Goal: Task Accomplishment & Management: Complete application form

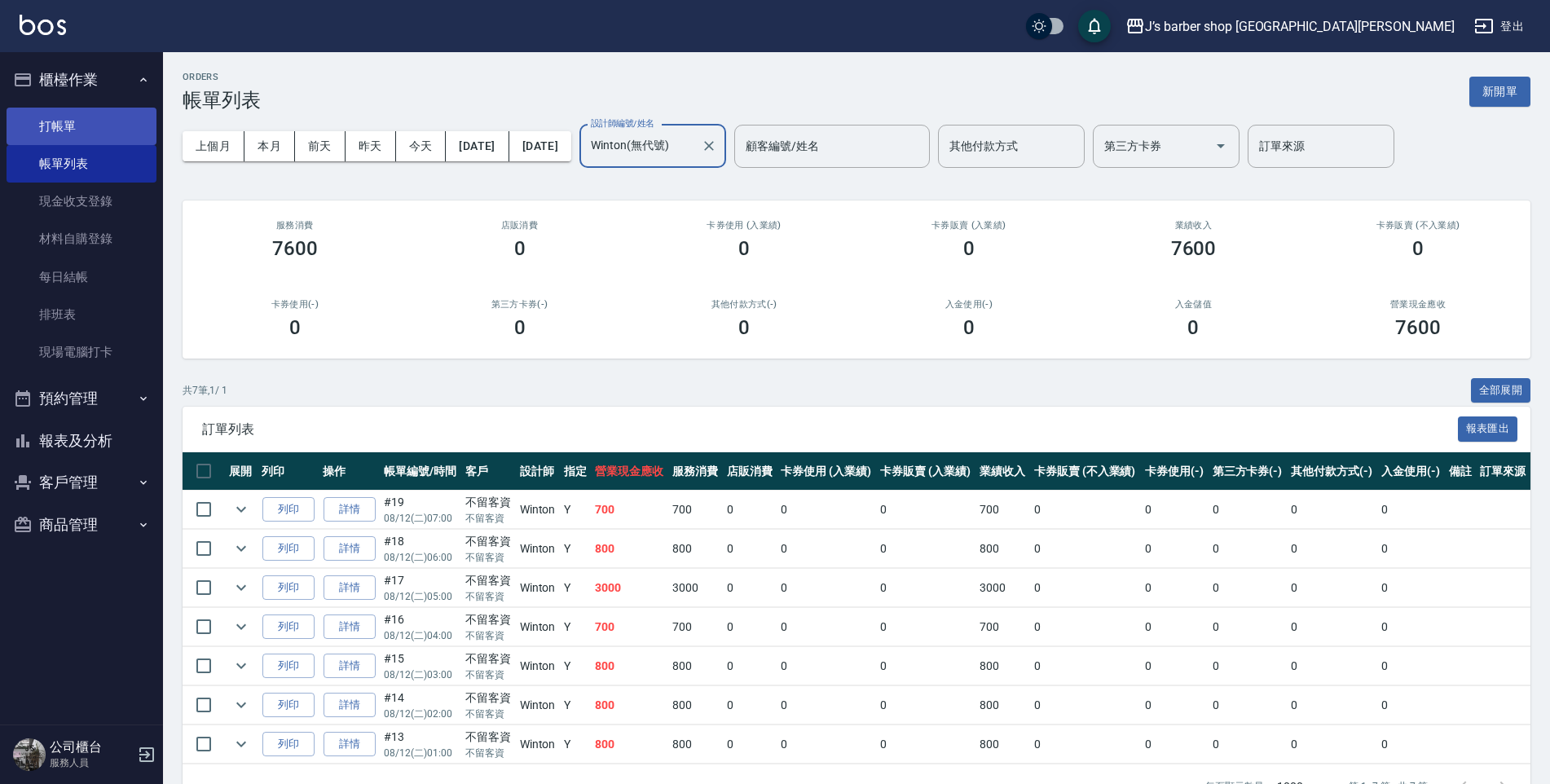
click at [95, 113] on link "打帳單" at bounding box center [81, 126] width 150 height 37
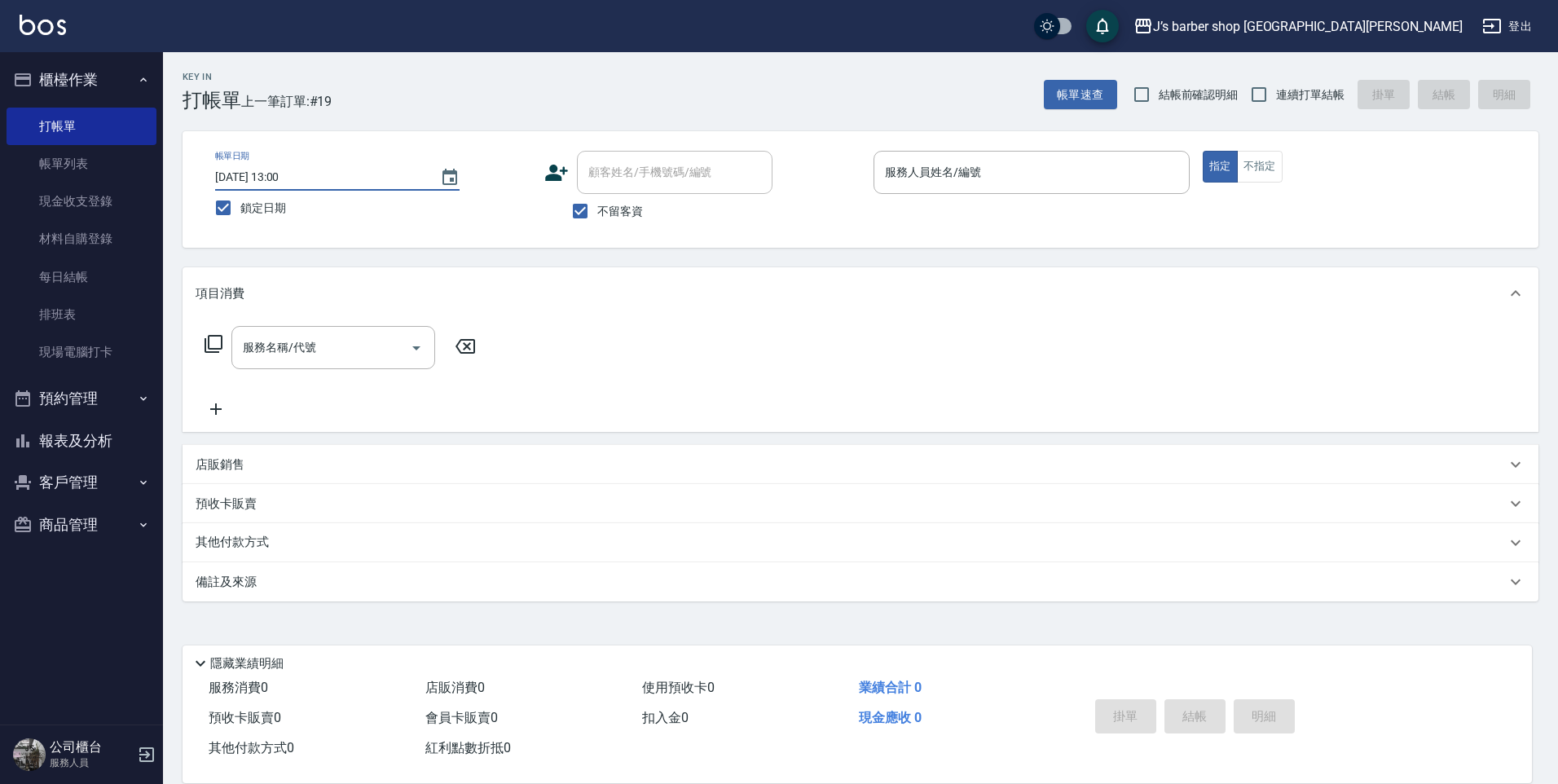
click at [280, 178] on input "[DATE] 13:00" at bounding box center [319, 177] width 208 height 26
type input "[DATE] 01:00"
drag, startPoint x: 283, startPoint y: 176, endPoint x: 0, endPoint y: 109, distance: 290.8
click at [283, 175] on input "[DATE] 01:00" at bounding box center [319, 177] width 208 height 26
drag, startPoint x: 0, startPoint y: 109, endPoint x: 116, endPoint y: 165, distance: 128.8
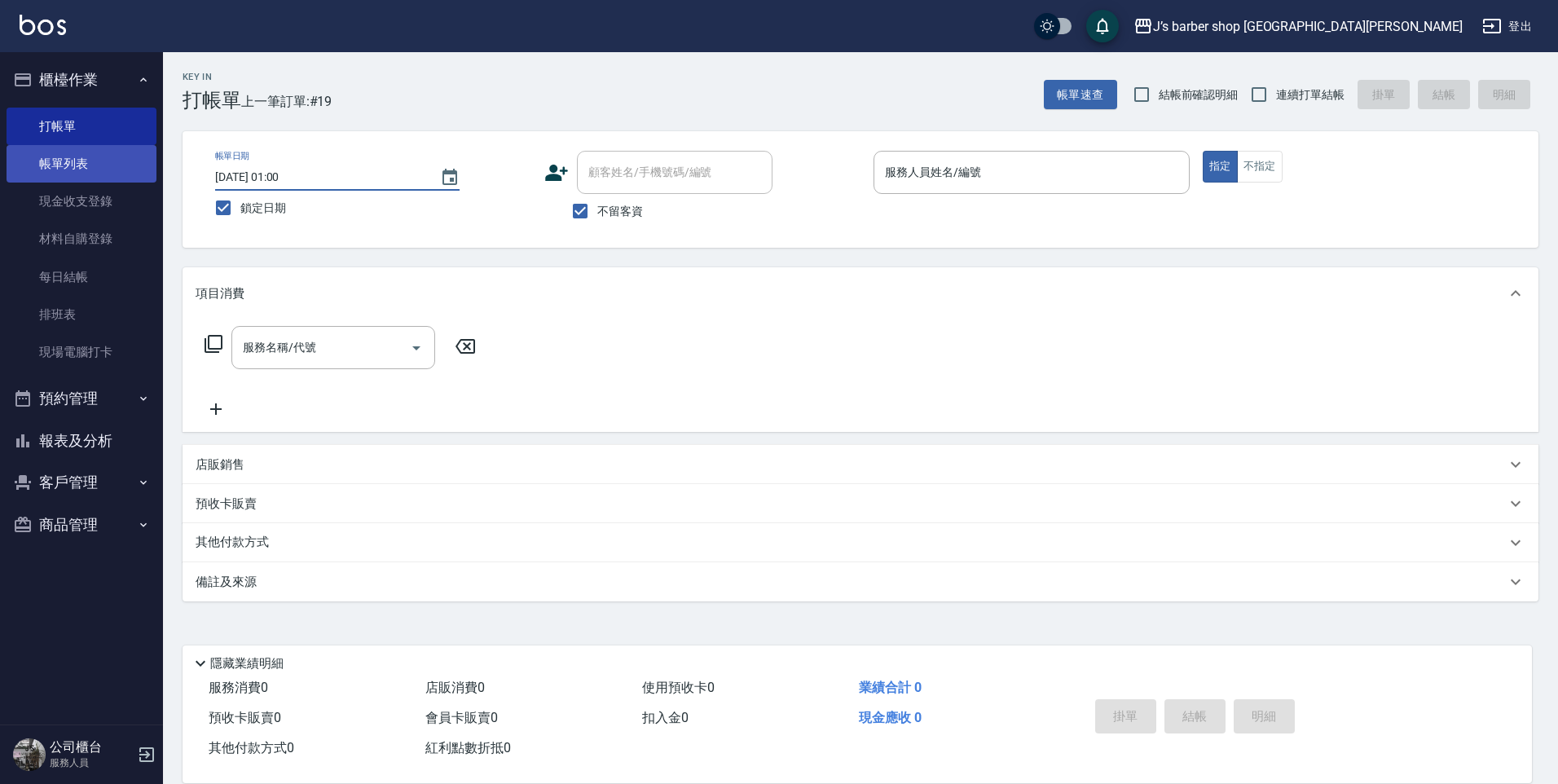
click at [109, 159] on nav "櫃檯作業 打帳單 帳單列表 現金收支登錄 材料自購登錄 每日結帳 排班表 現場電腦打卡 預約管理 預約管理 單日預約紀錄 單週預約紀錄 報表及分析 報表目錄 …" at bounding box center [81, 388] width 163 height 672
click at [117, 166] on link "帳單列表" at bounding box center [81, 163] width 150 height 37
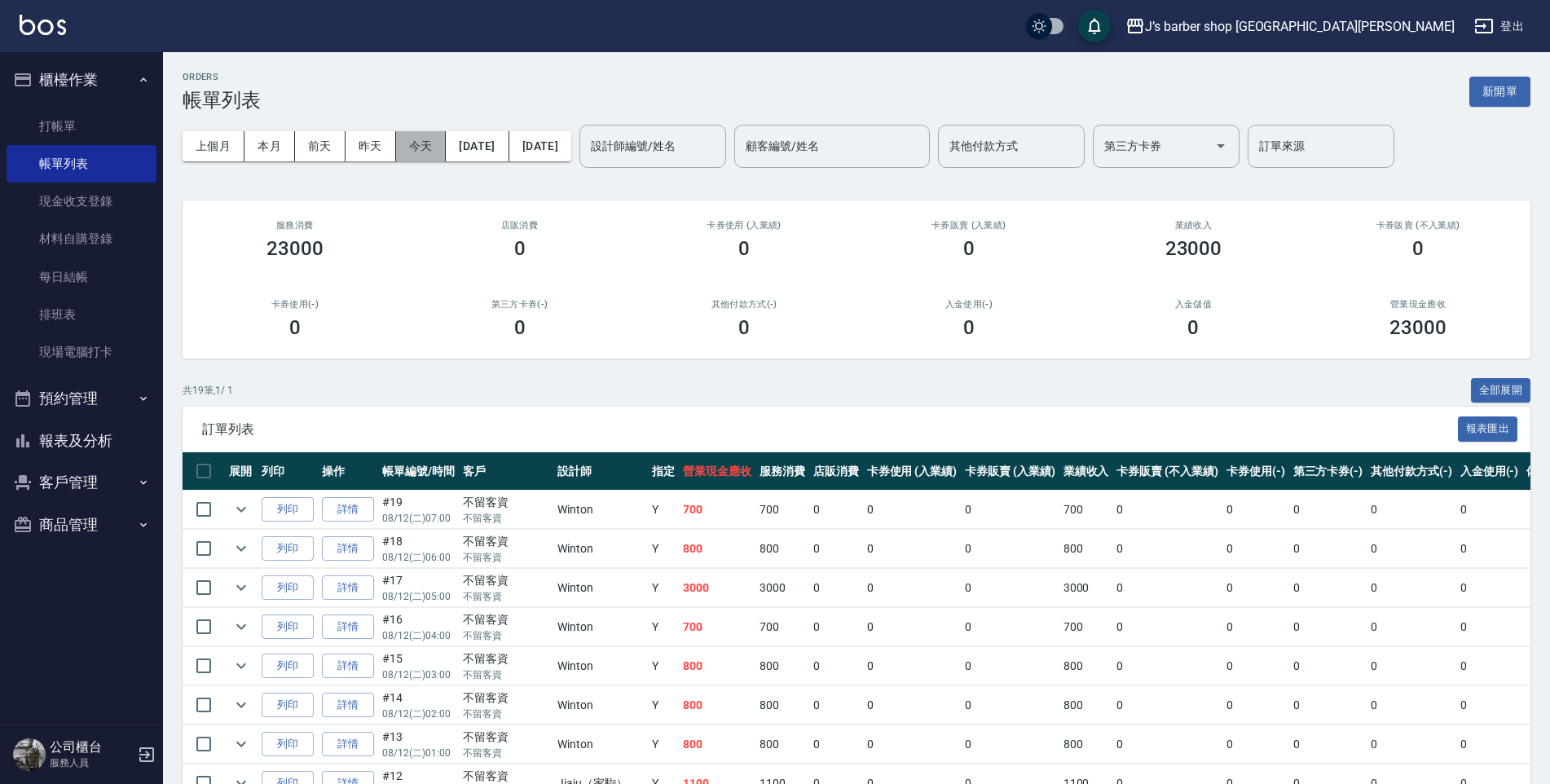
click at [431, 155] on button "今天" at bounding box center [421, 146] width 50 height 30
click at [682, 137] on div "設計師編號/姓名 設計師編號/姓名" at bounding box center [653, 146] width 146 height 43
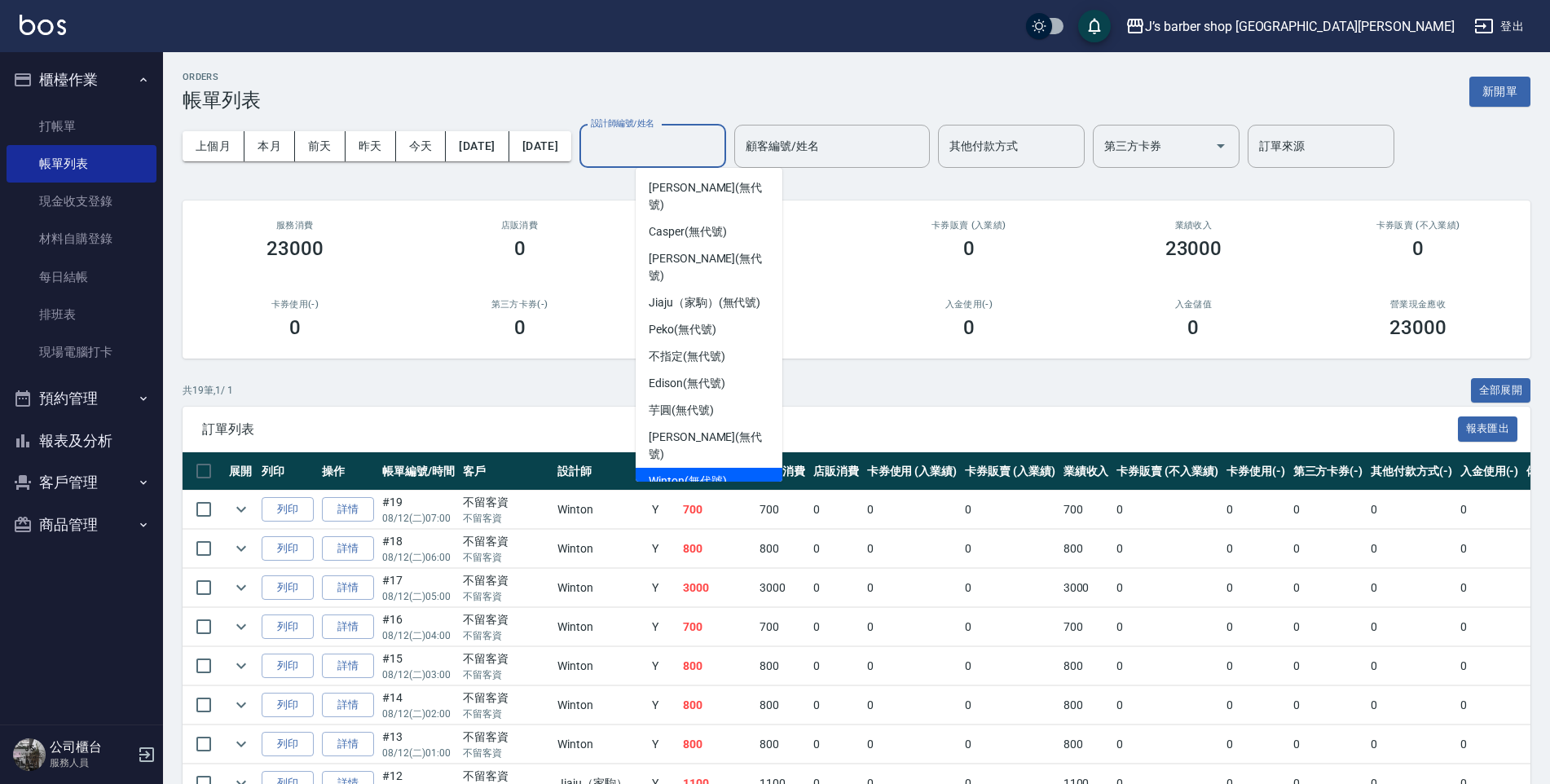
click at [685, 473] on span "Winton (無代號)" at bounding box center [687, 481] width 78 height 17
type input "Winton(無代號)"
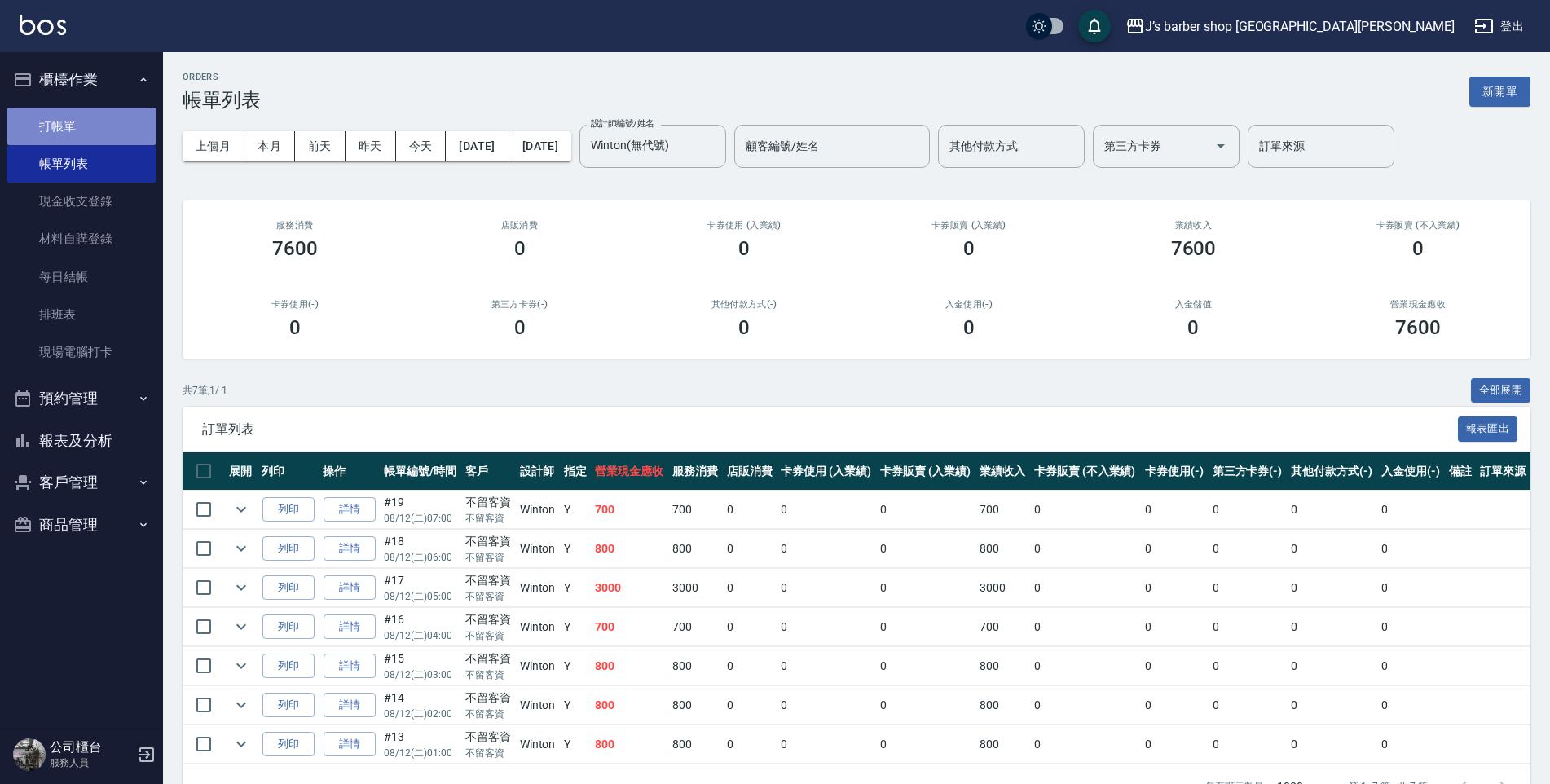
click at [128, 115] on link "打帳單" at bounding box center [81, 126] width 150 height 37
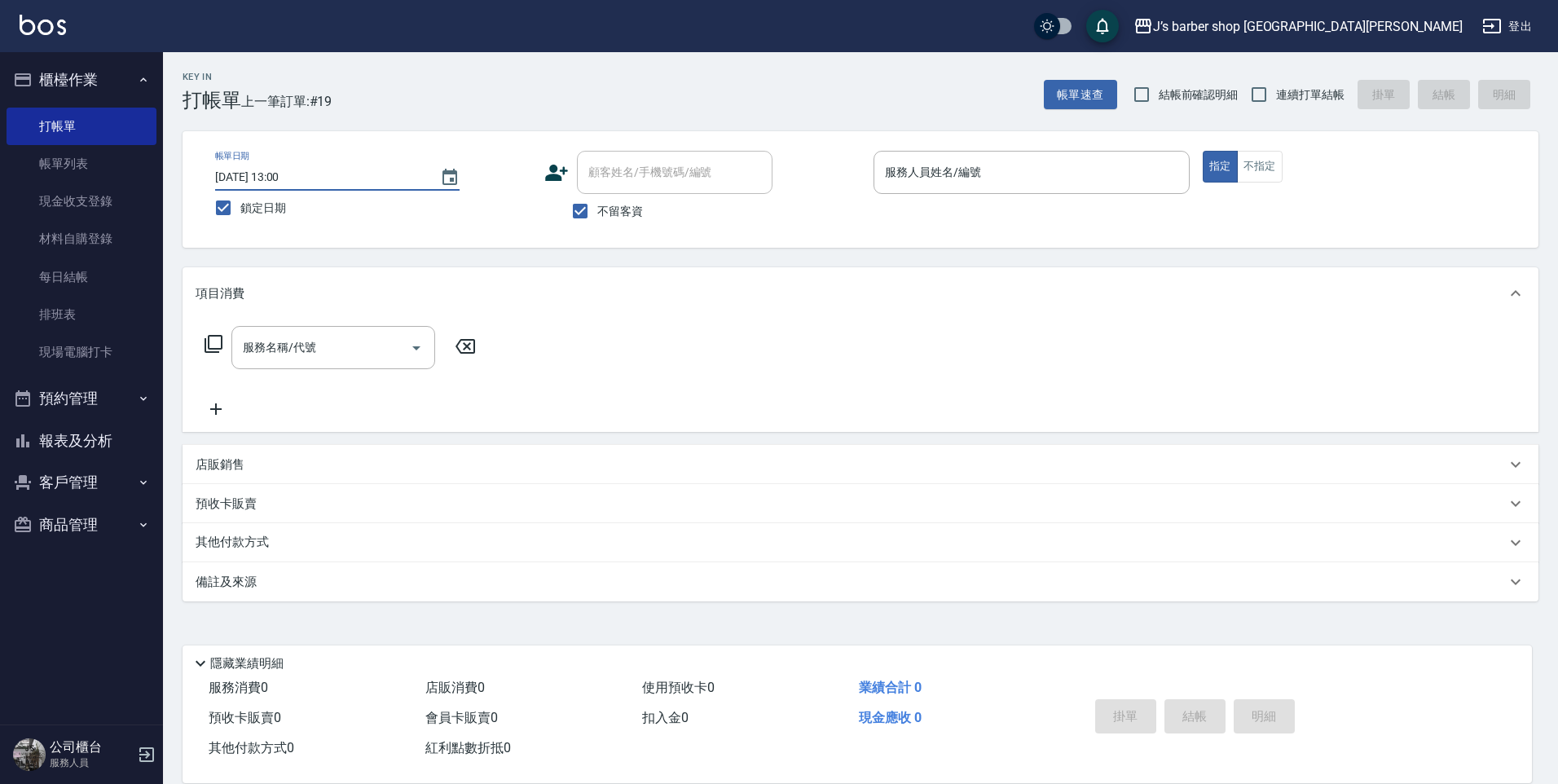
click at [289, 179] on input "[DATE] 13:00" at bounding box center [319, 177] width 208 height 26
type input "[DATE] 08:00"
click at [947, 157] on div "服務人員姓名/編號" at bounding box center [1031, 172] width 316 height 43
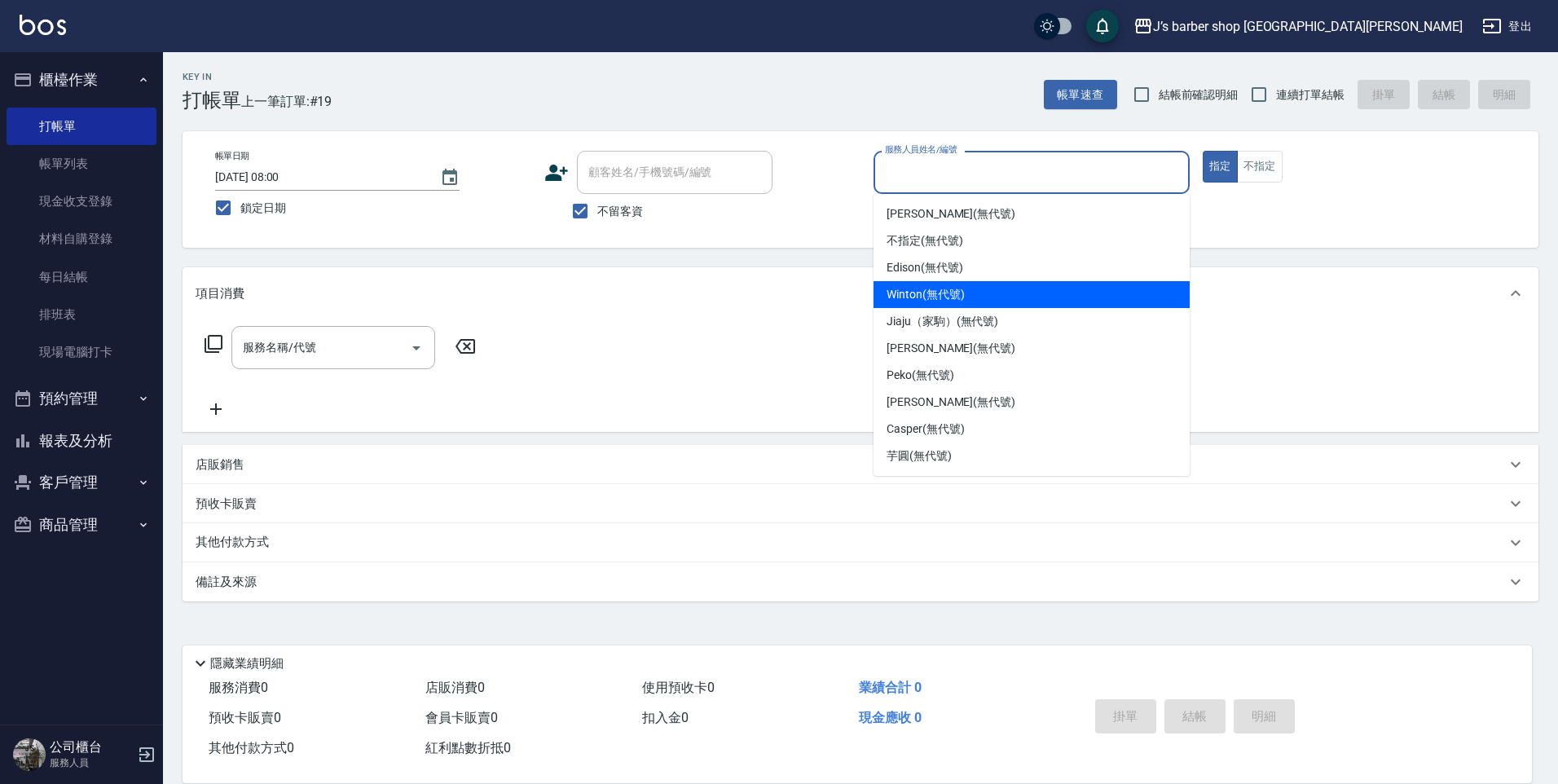
click at [930, 298] on span "Winton (無代號)" at bounding box center [925, 294] width 78 height 17
type input "Winton(無代號)"
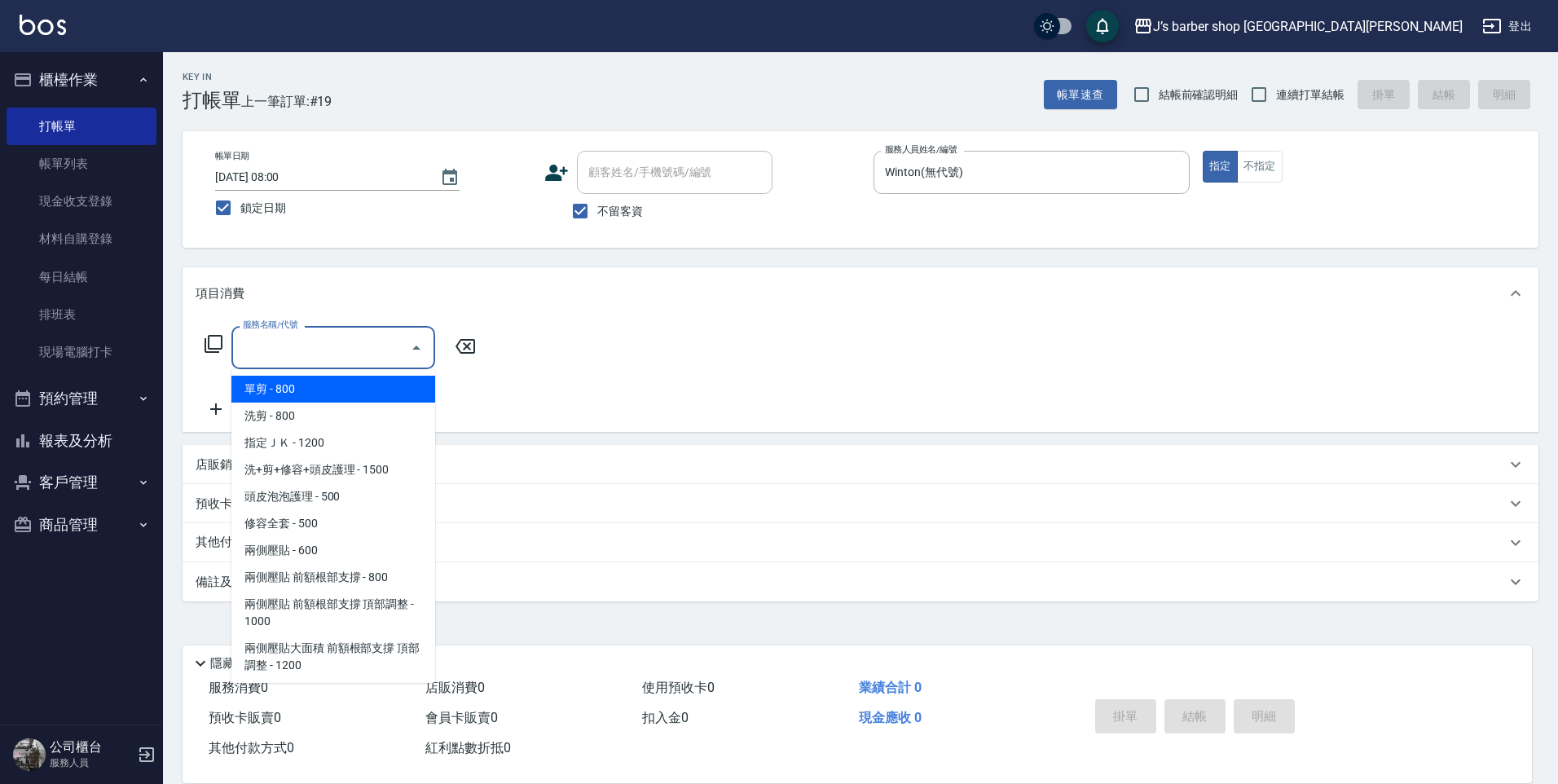
click at [347, 345] on input "服務名稱/代號" at bounding box center [321, 347] width 165 height 28
click at [351, 411] on span "洗剪 - 800" at bounding box center [333, 415] width 204 height 26
type input "洗剪(101)"
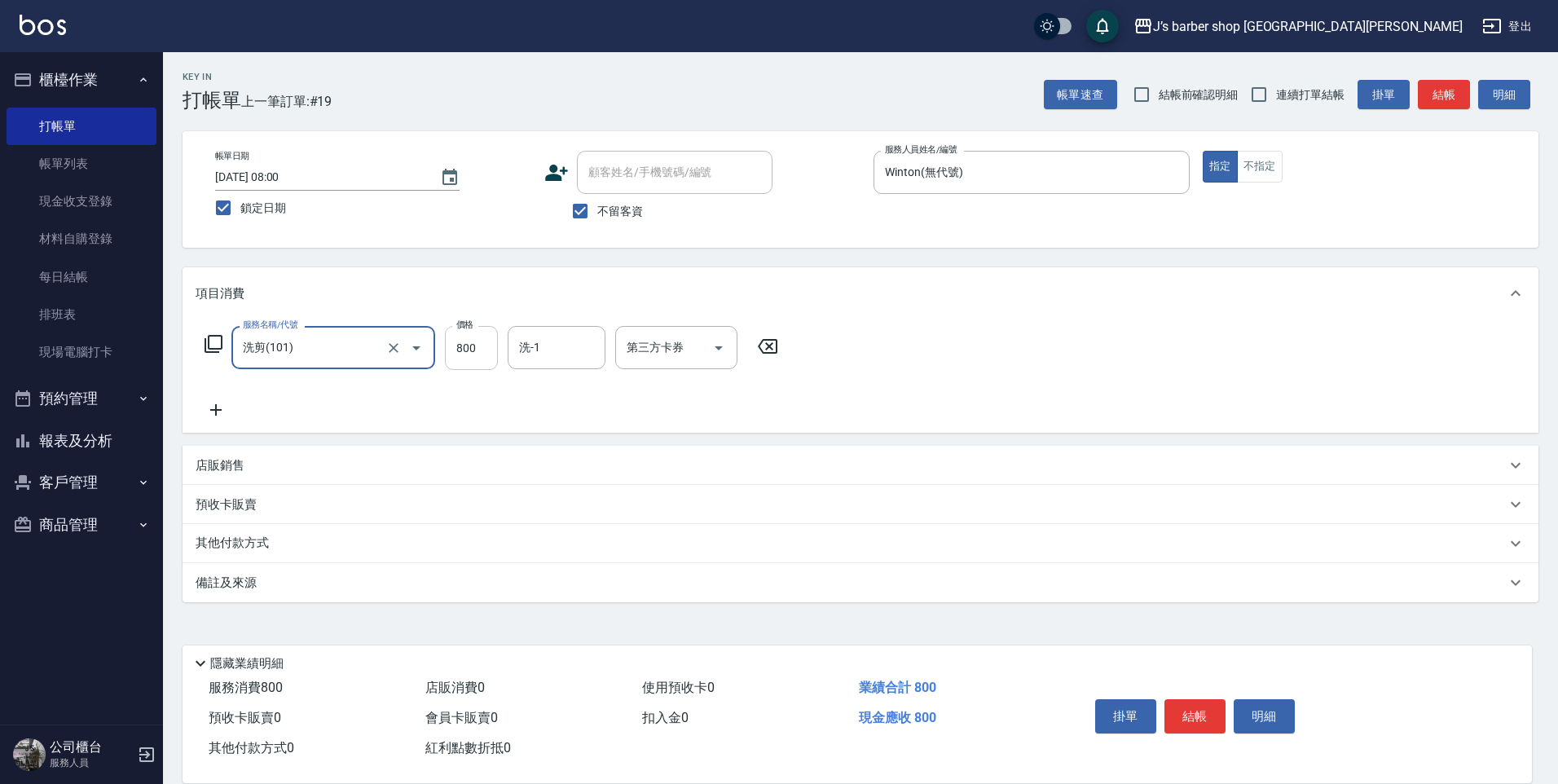
click at [477, 347] on input "800" at bounding box center [471, 347] width 53 height 44
type input "1000"
click at [545, 401] on div "服務名稱/代號 洗剪(101) 服務名稱/代號 價格 1000 價格 洗-1 洗-1 第三方卡券 第三方卡券" at bounding box center [492, 372] width 593 height 93
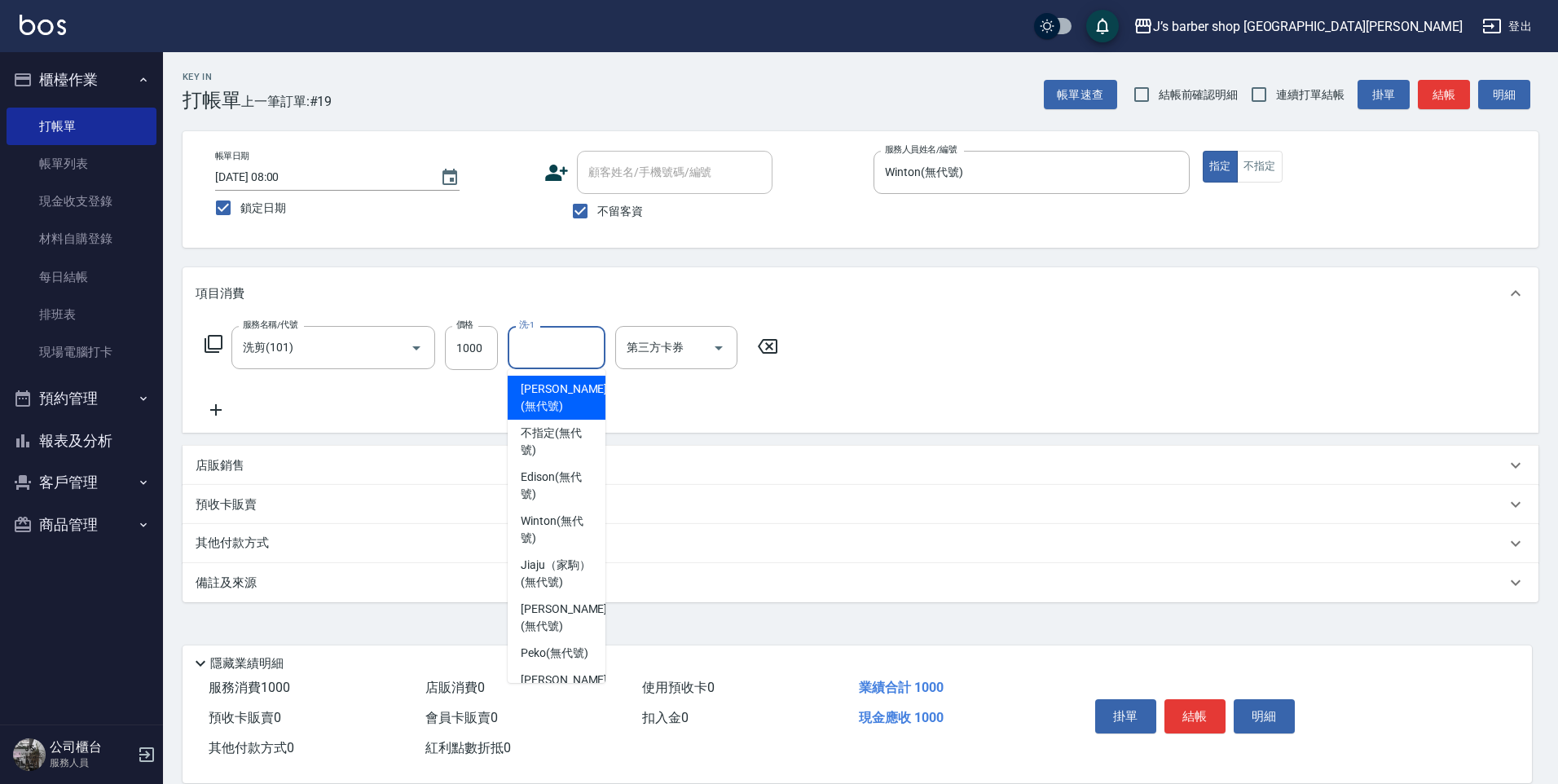
click at [545, 358] on input "洗-1" at bounding box center [557, 347] width 83 height 28
click at [545, 524] on span "Winton (無代號)" at bounding box center [556, 529] width 71 height 34
type input "Winton(無代號)"
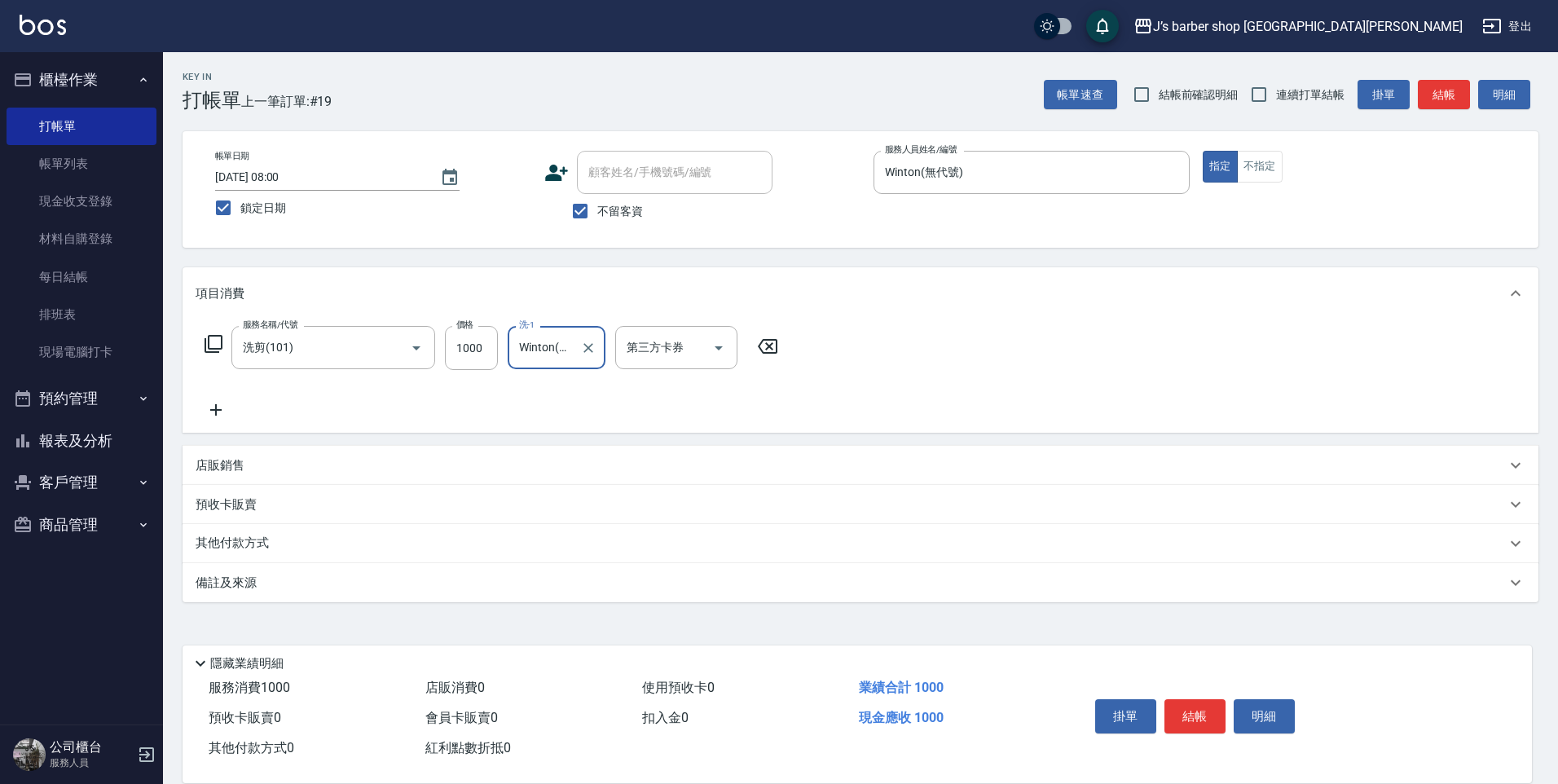
click at [485, 370] on div "服務名稱/代號 洗剪(101) 服務名稱/代號 價格 1000 價格 洗-1 Winton(無代號) 洗-1 第三方卡券 第三方卡券" at bounding box center [492, 372] width 593 height 93
click at [487, 358] on input "1000" at bounding box center [471, 347] width 53 height 44
type input "800"
click at [1182, 713] on button "結帳" at bounding box center [1195, 716] width 61 height 34
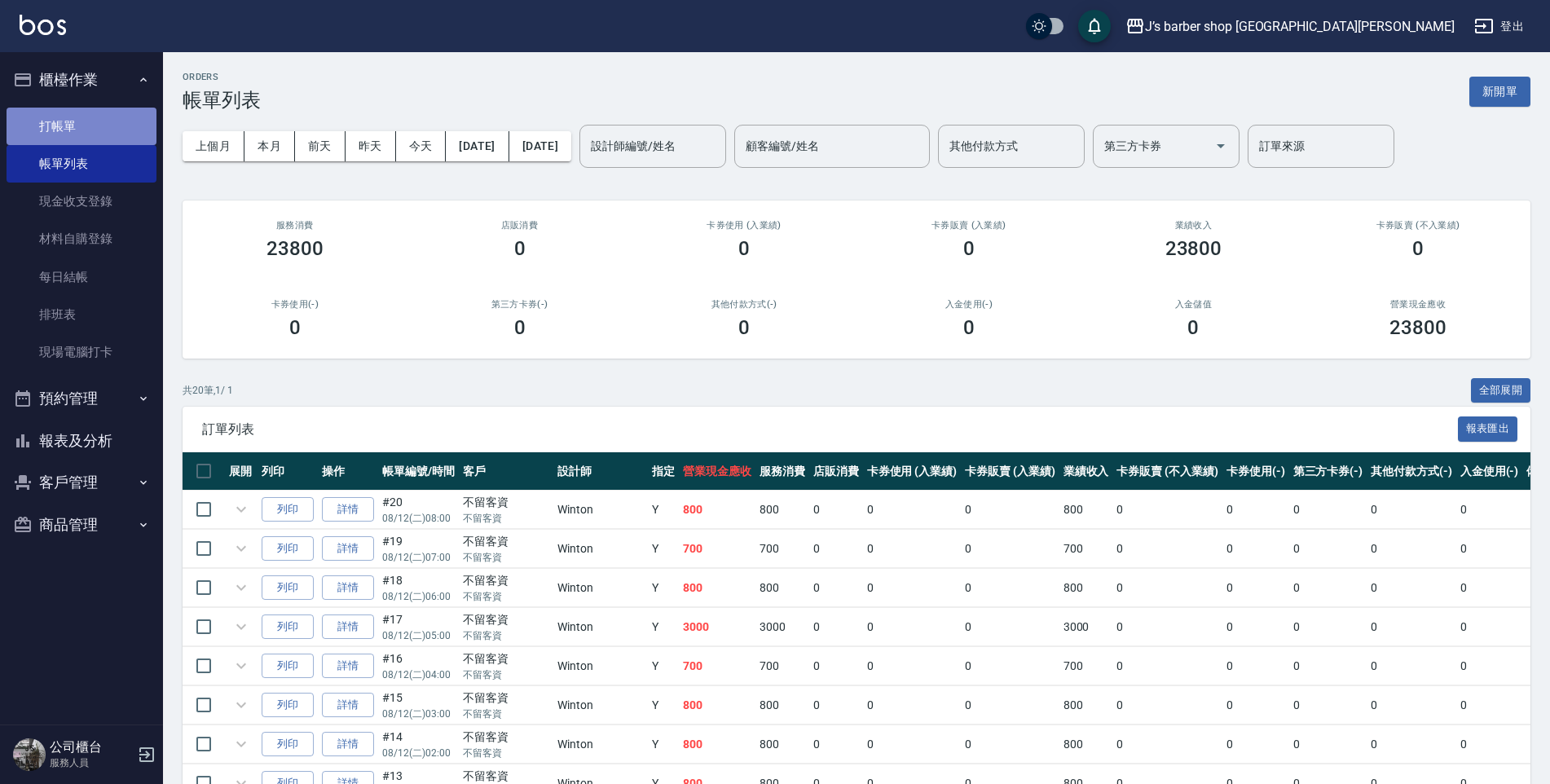
click at [111, 130] on link "打帳單" at bounding box center [81, 126] width 150 height 37
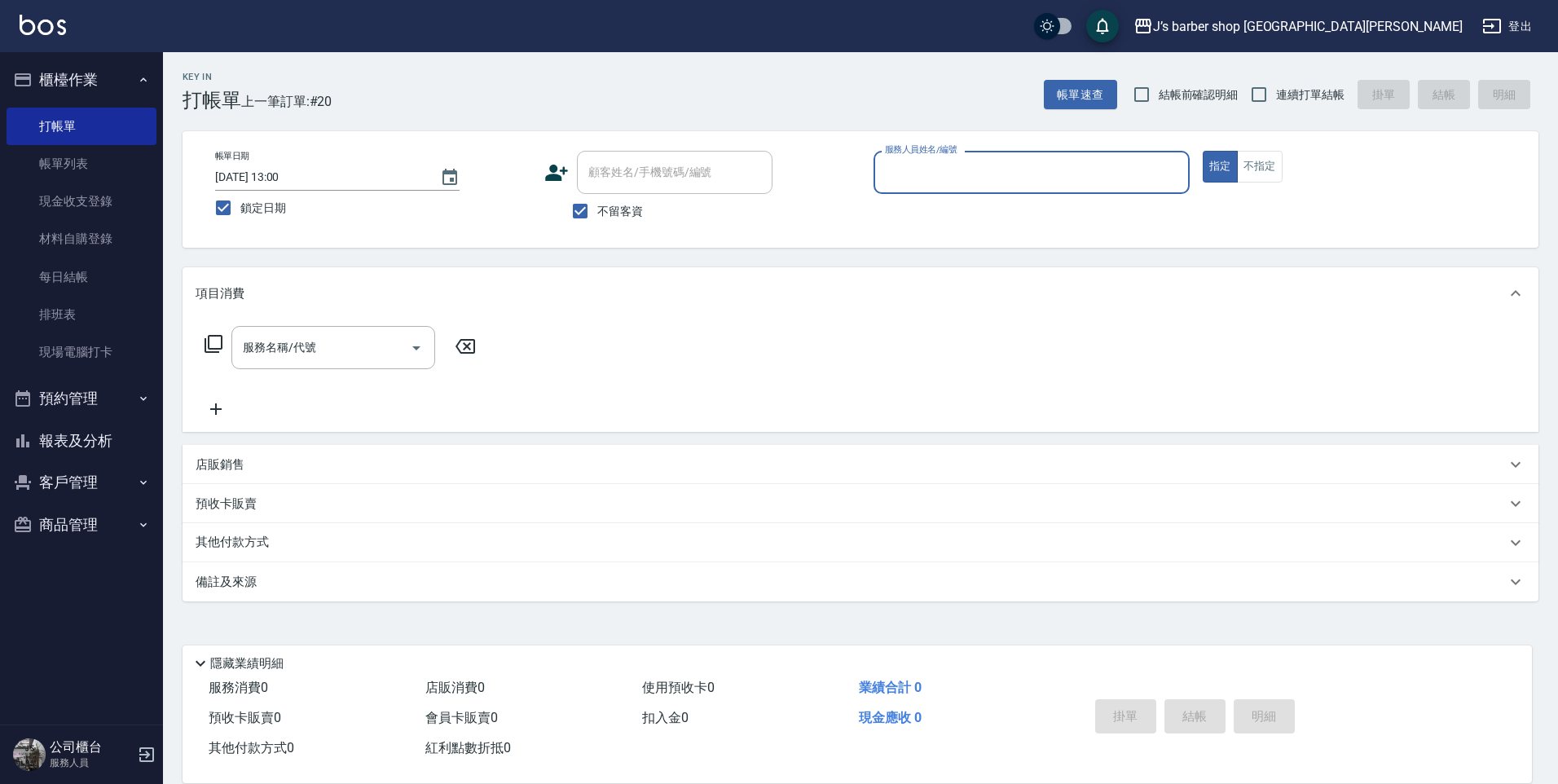
drag, startPoint x: 288, startPoint y: 170, endPoint x: 358, endPoint y: 165, distance: 70.2
click at [288, 170] on input "[DATE] 13:00" at bounding box center [319, 177] width 208 height 26
type input "[DATE] 09:00"
click at [1023, 168] on input "服務人員姓名/編號" at bounding box center [1032, 172] width 302 height 28
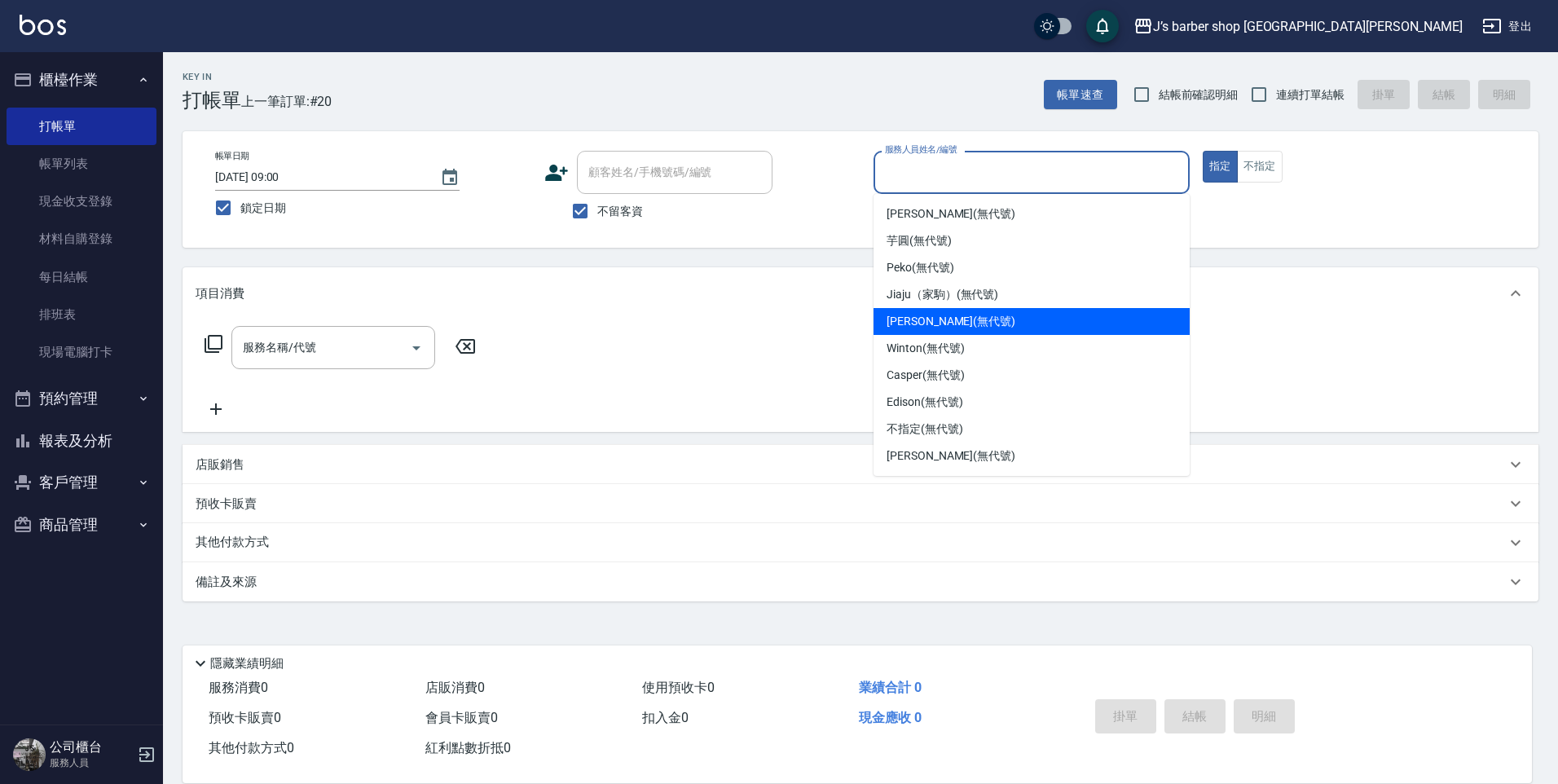
click at [930, 341] on span "Winton (無代號)" at bounding box center [925, 347] width 78 height 17
type input "Winton(無代號)"
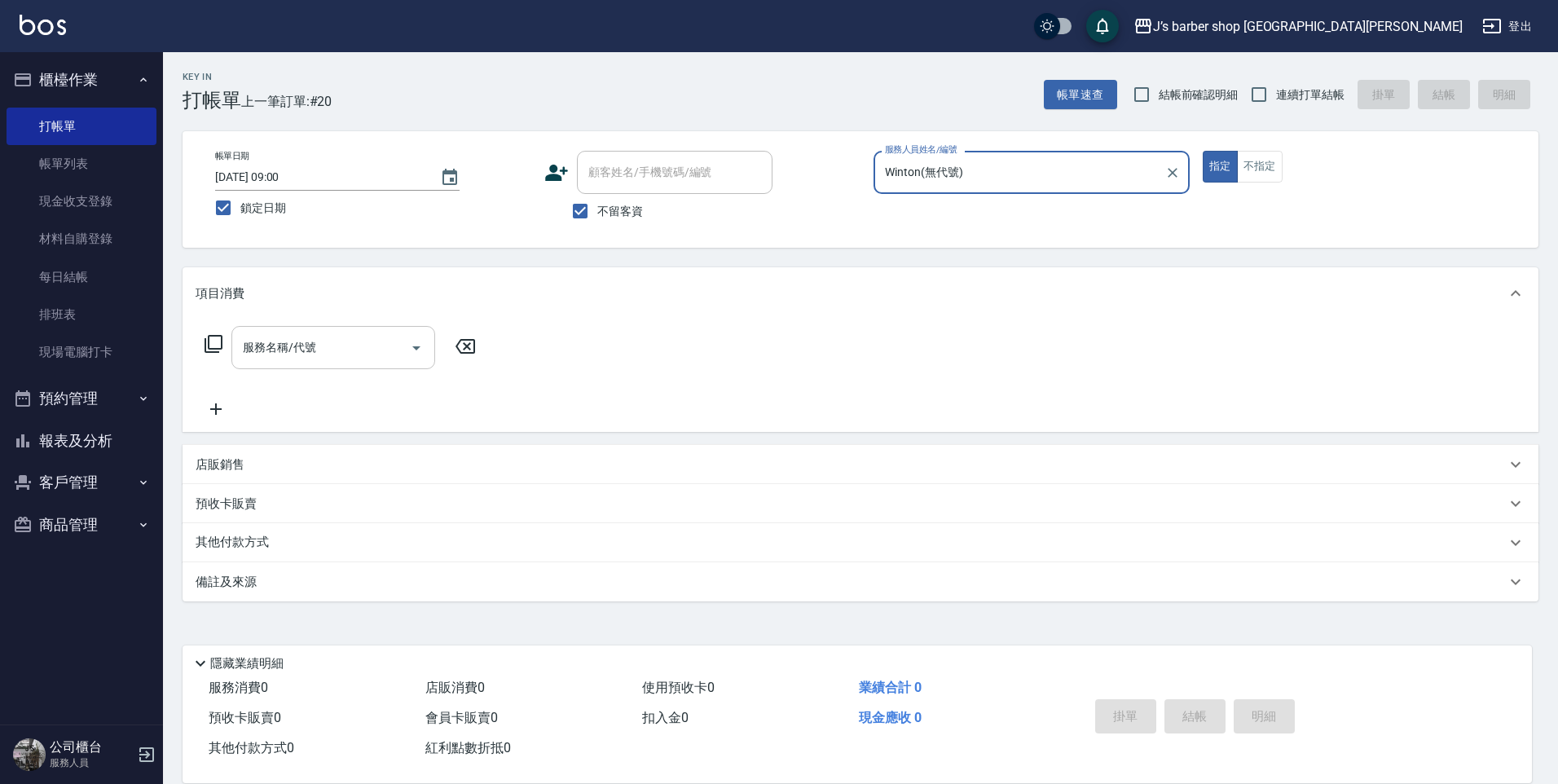
drag, startPoint x: 322, startPoint y: 346, endPoint x: 324, endPoint y: 363, distance: 17.1
click at [323, 344] on input "服務名稱/代號" at bounding box center [321, 347] width 165 height 28
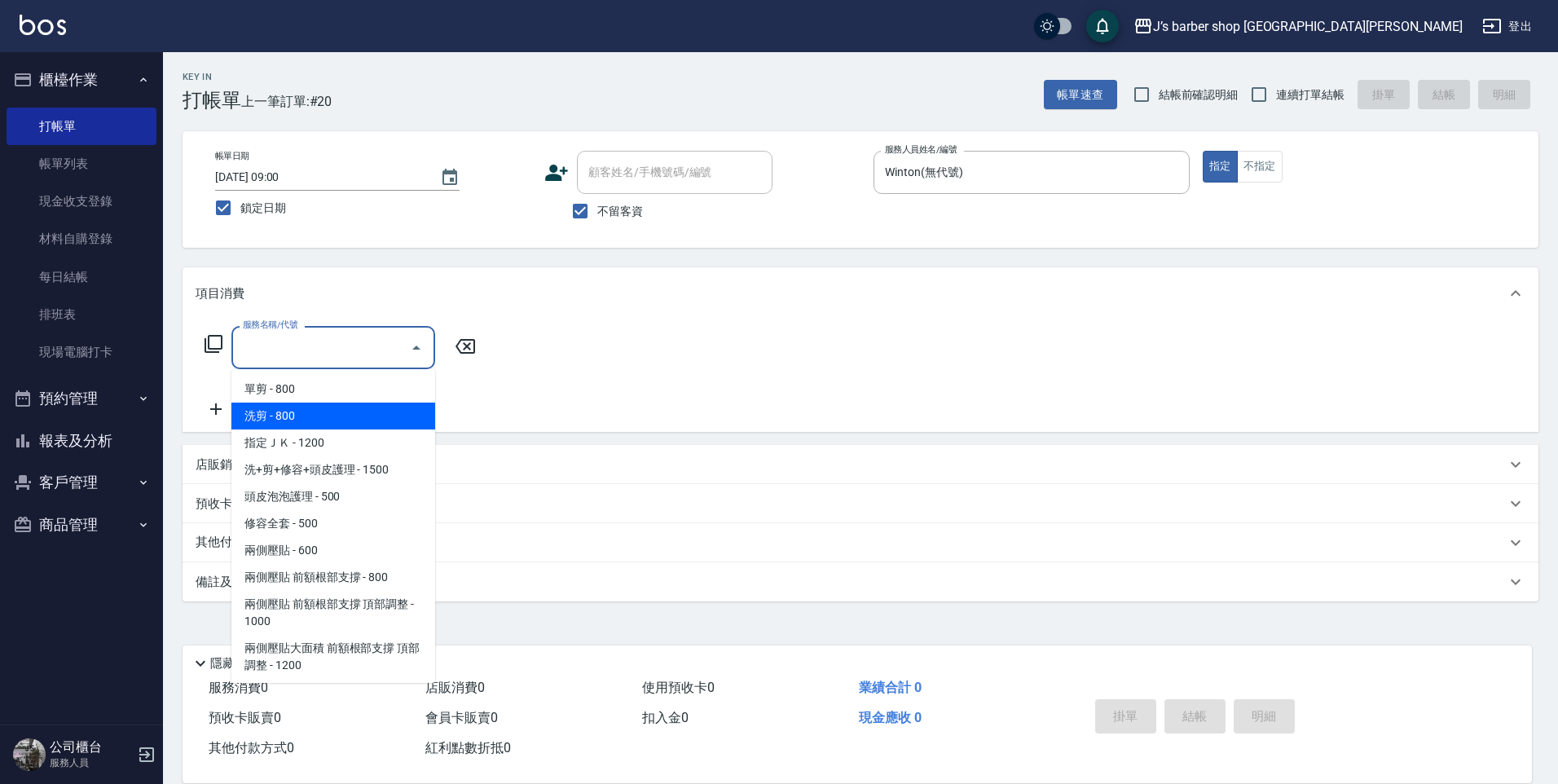
click at [294, 415] on span "洗剪 - 800" at bounding box center [333, 415] width 204 height 26
type input "洗剪(101)"
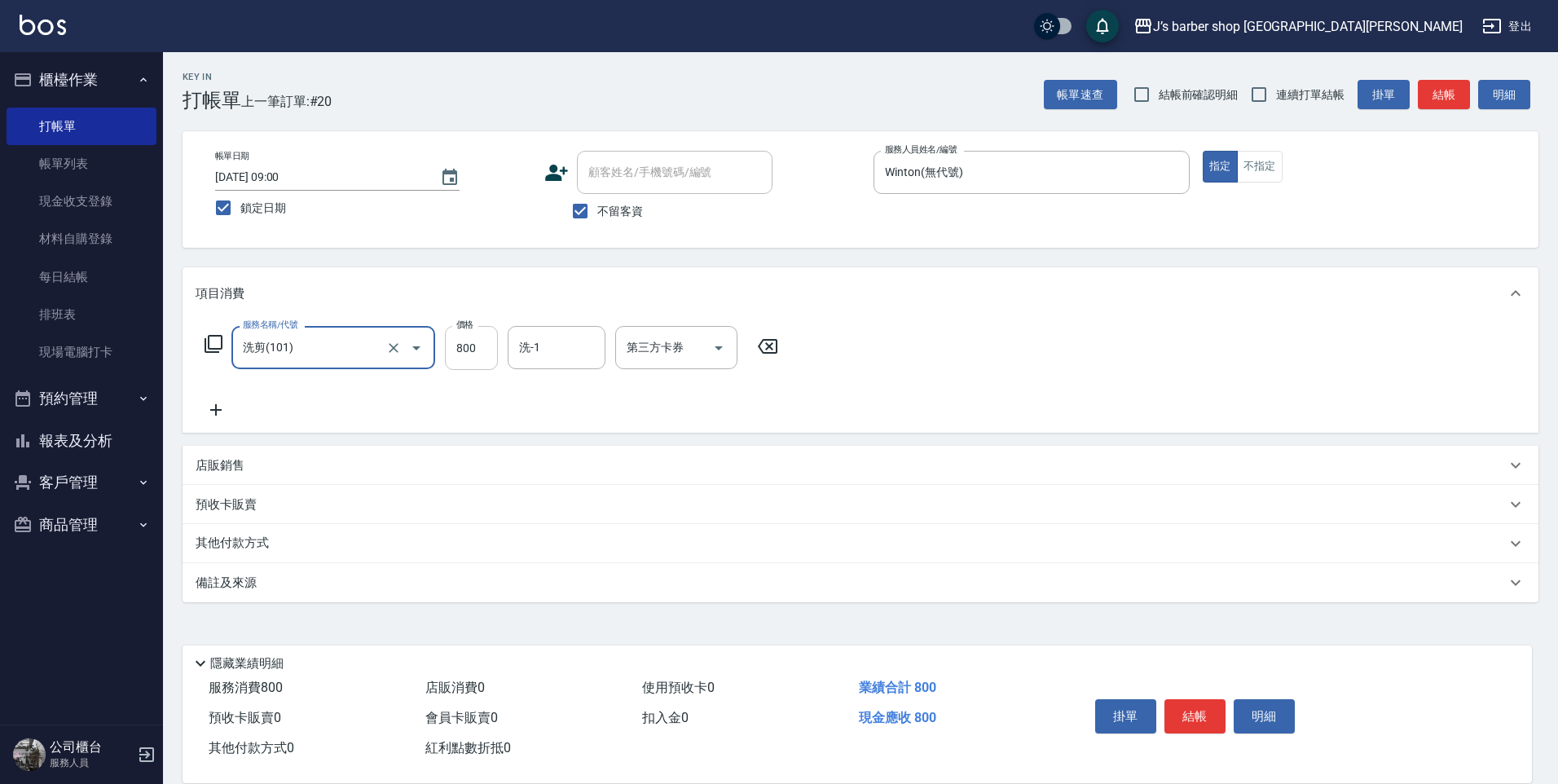
click at [477, 346] on input "800" at bounding box center [471, 347] width 53 height 44
type input "400"
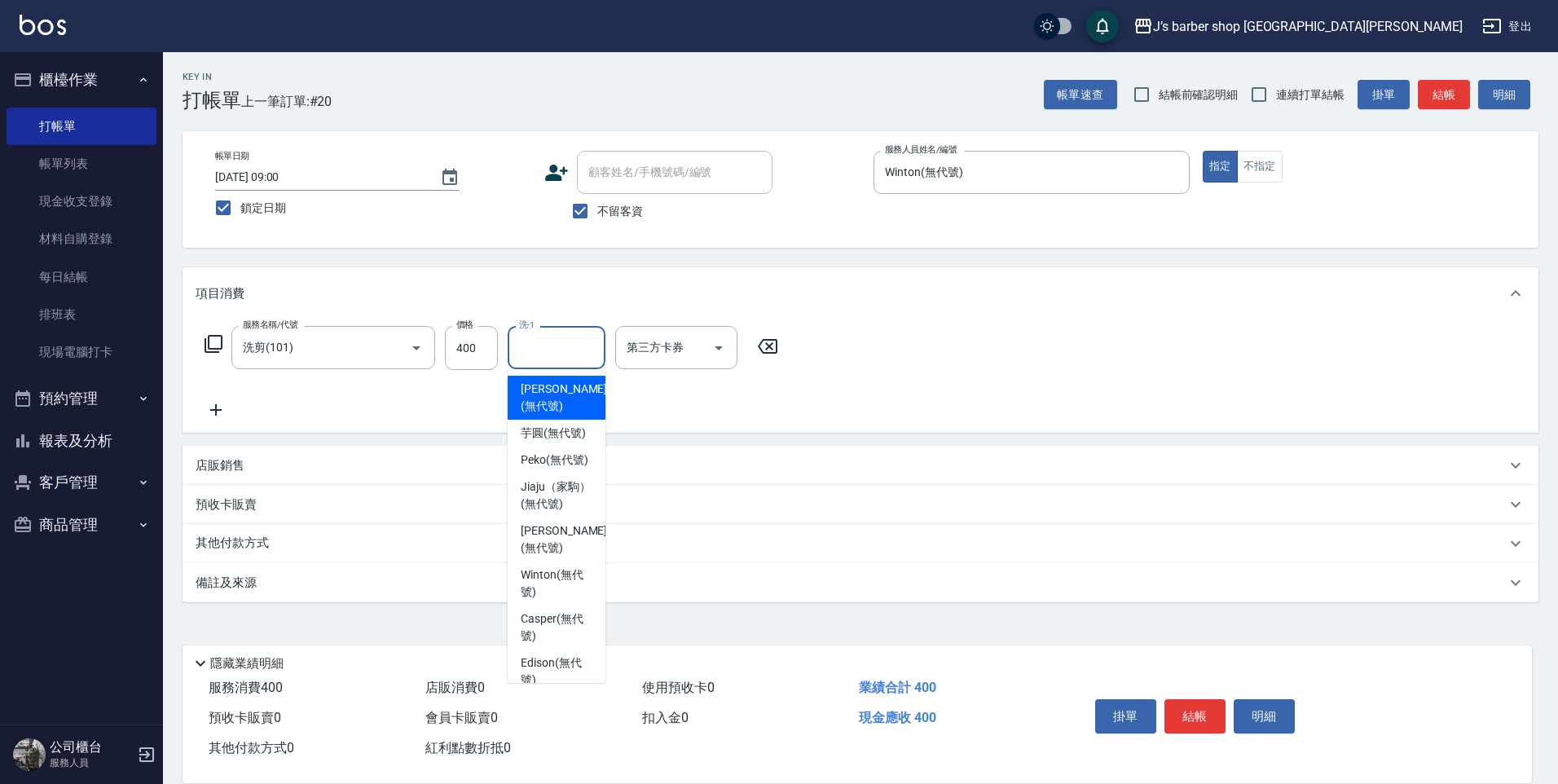
click at [528, 342] on div "洗-1 洗-1" at bounding box center [556, 347] width 98 height 43
click at [553, 601] on span "Winton (無代號)" at bounding box center [556, 583] width 71 height 34
type input "Winton(無代號)"
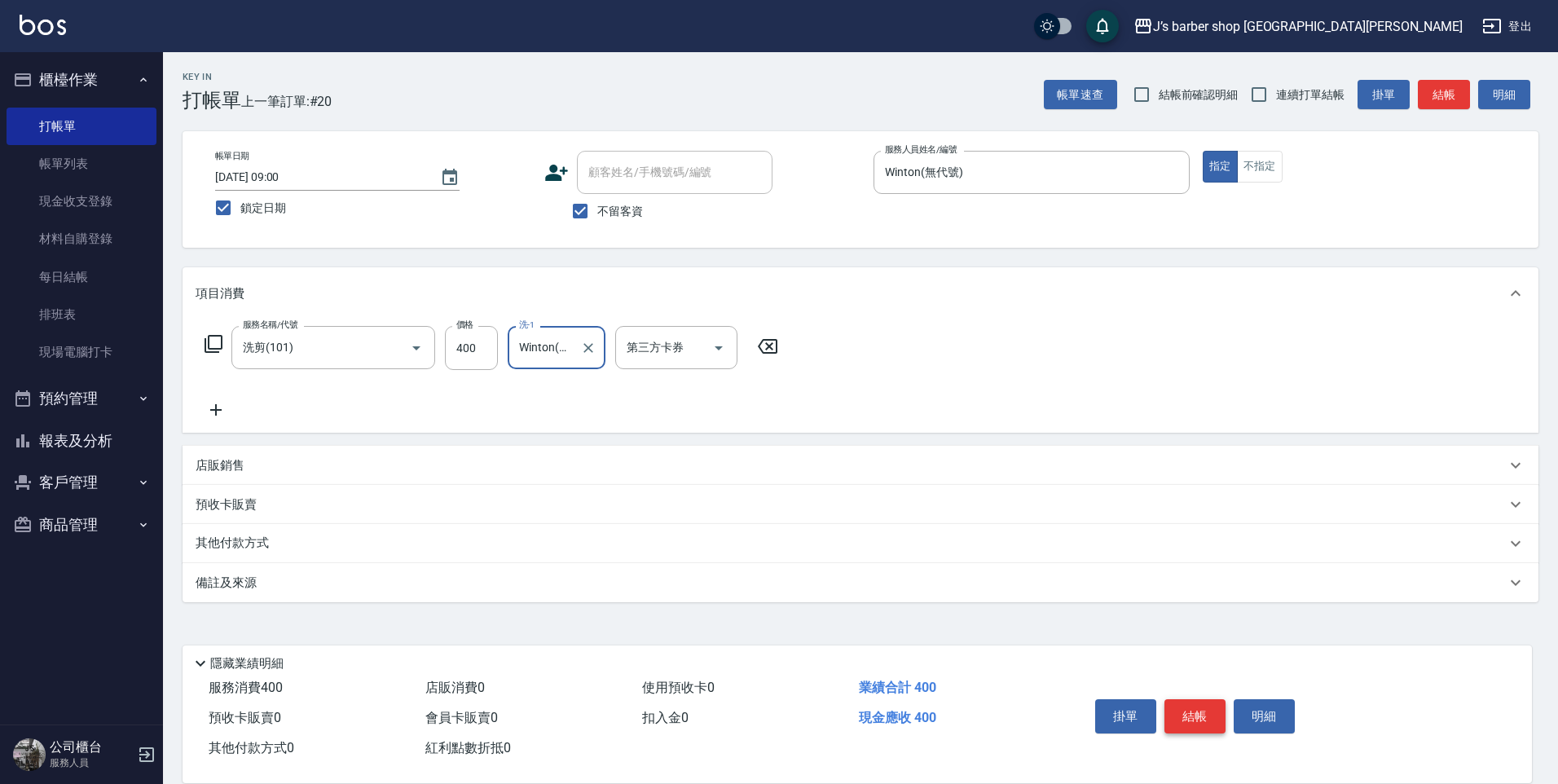
click at [1201, 699] on button "結帳" at bounding box center [1195, 716] width 61 height 34
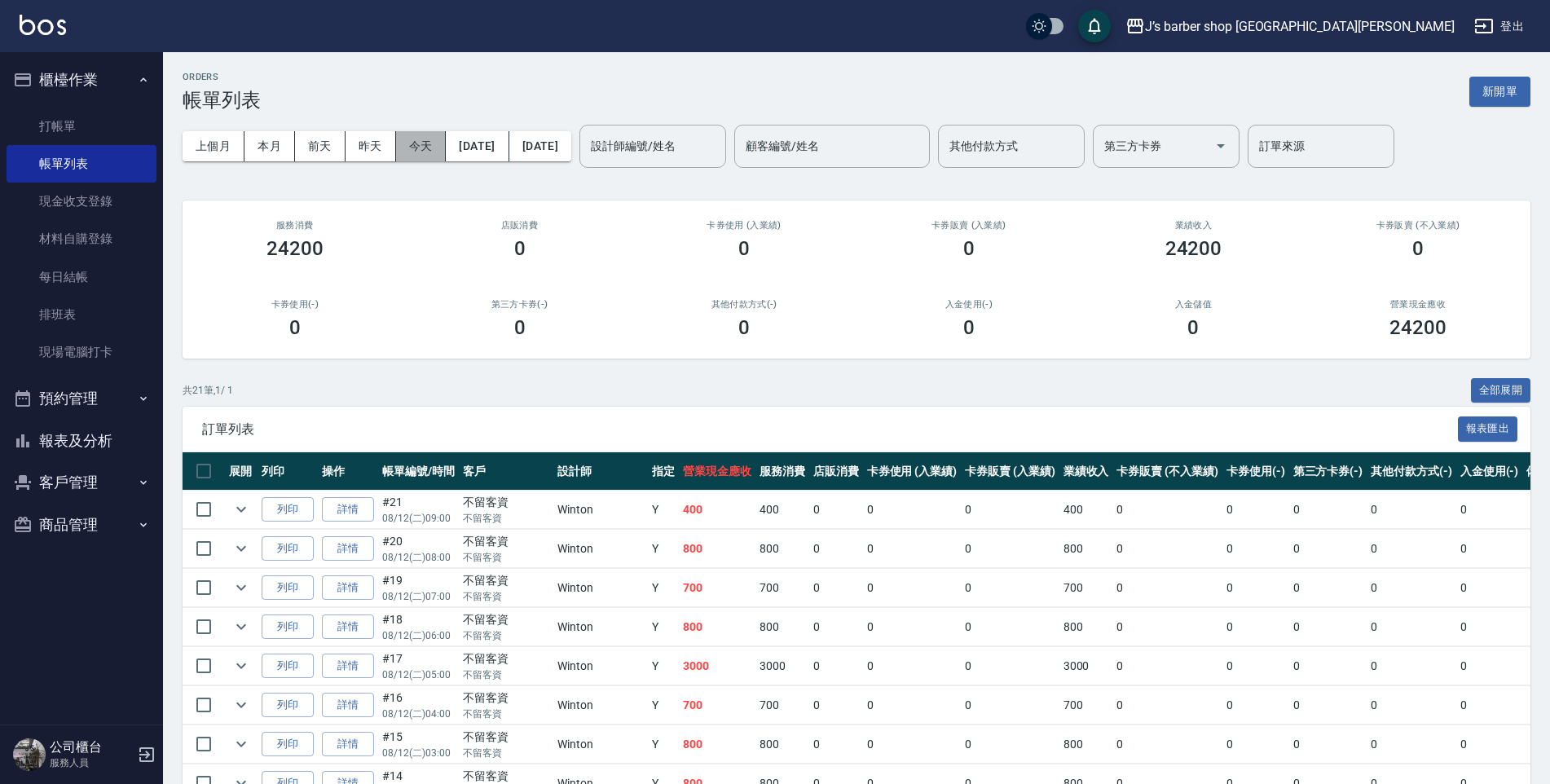
drag, startPoint x: 419, startPoint y: 146, endPoint x: 441, endPoint y: 138, distance: 23.4
click at [416, 139] on button "今天" at bounding box center [421, 146] width 50 height 30
click at [726, 161] on div "設計師編號/姓名" at bounding box center [653, 146] width 146 height 43
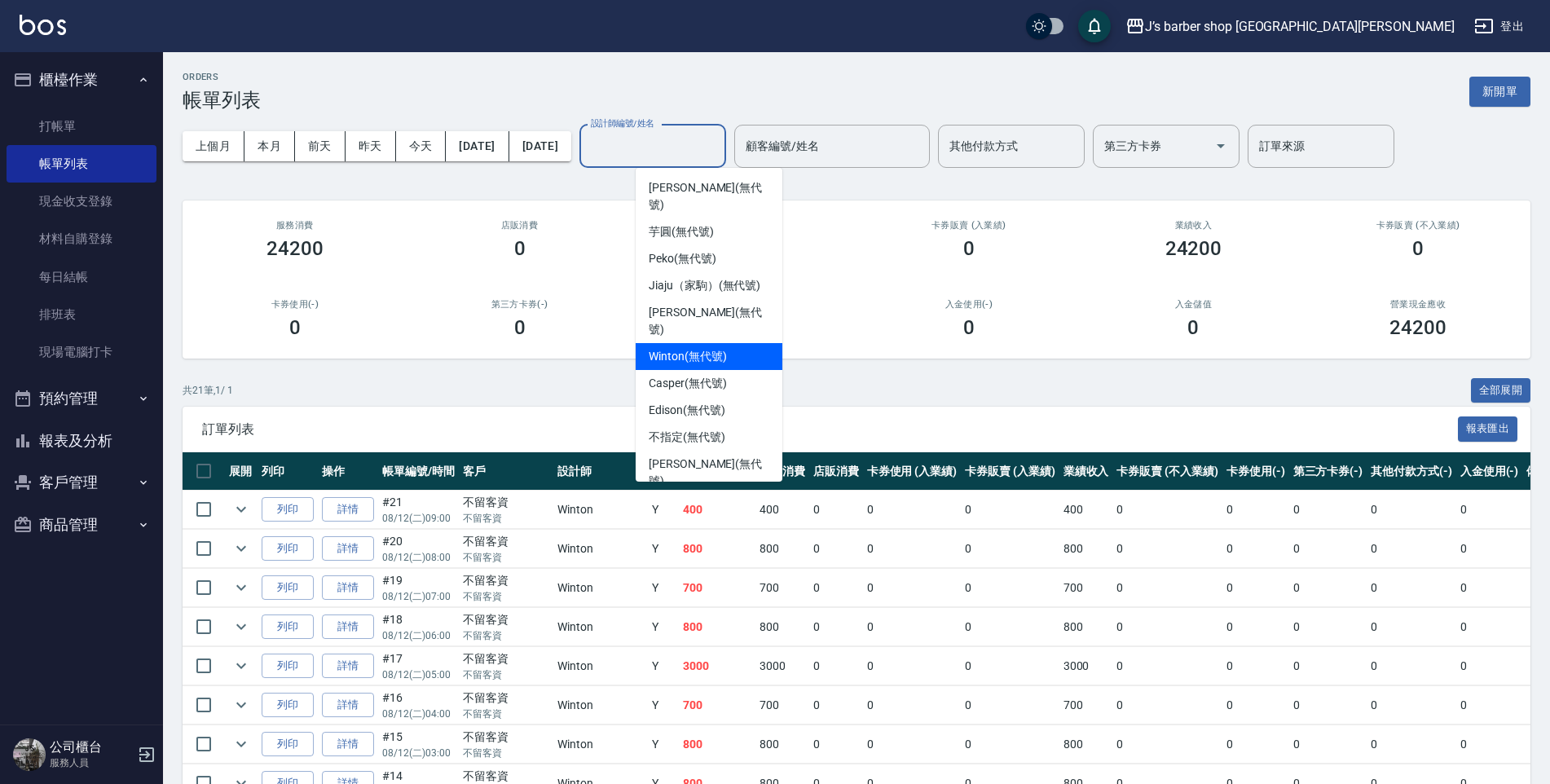
click at [684, 343] on div "Winton (無代號)" at bounding box center [708, 356] width 146 height 26
type input "Winton(無代號)"
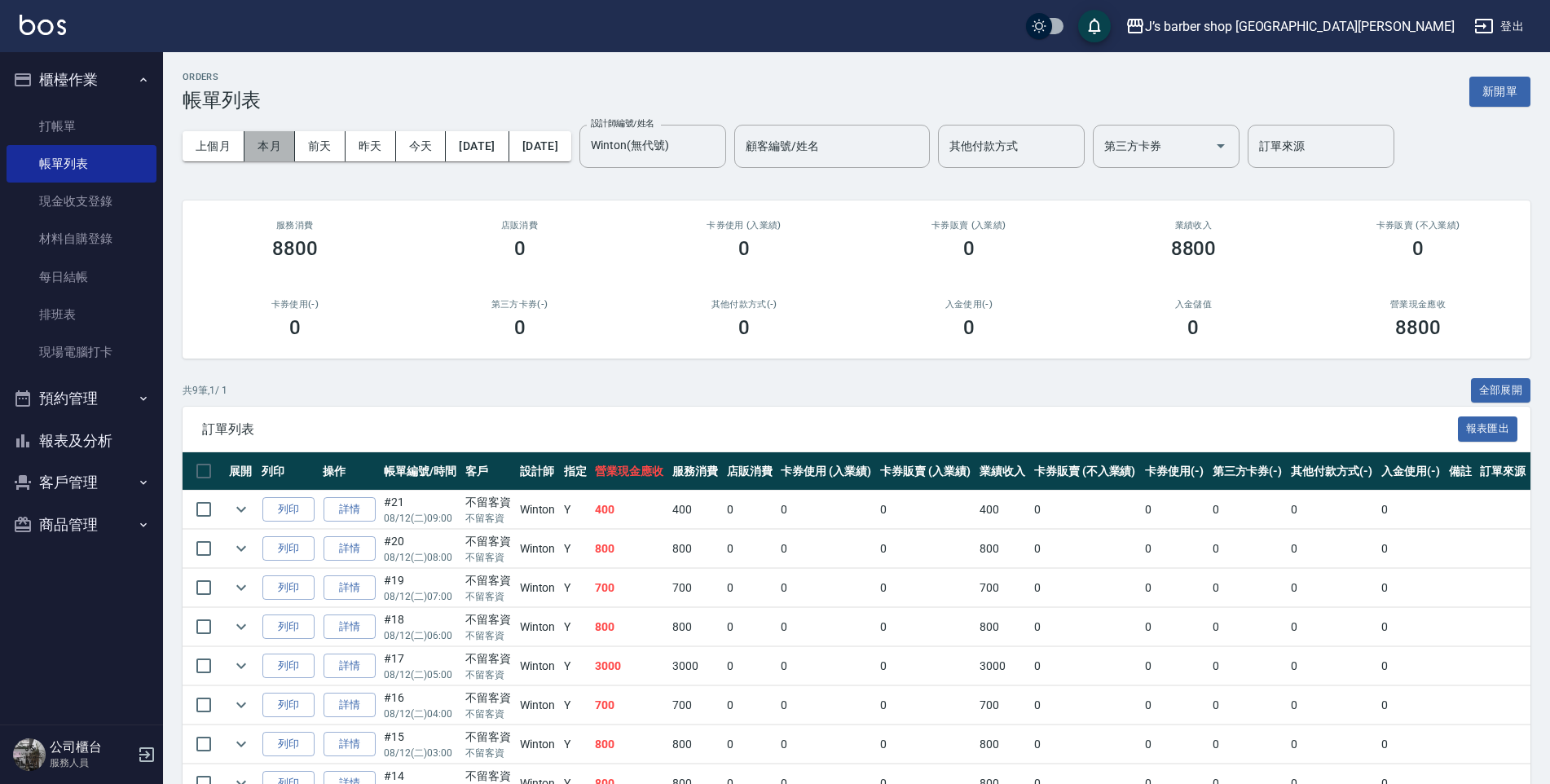
click at [262, 147] on button "本月" at bounding box center [269, 146] width 50 height 30
click at [967, 407] on div "訂單列表 報表匯出" at bounding box center [857, 429] width 1348 height 45
click at [108, 130] on link "打帳單" at bounding box center [81, 126] width 150 height 37
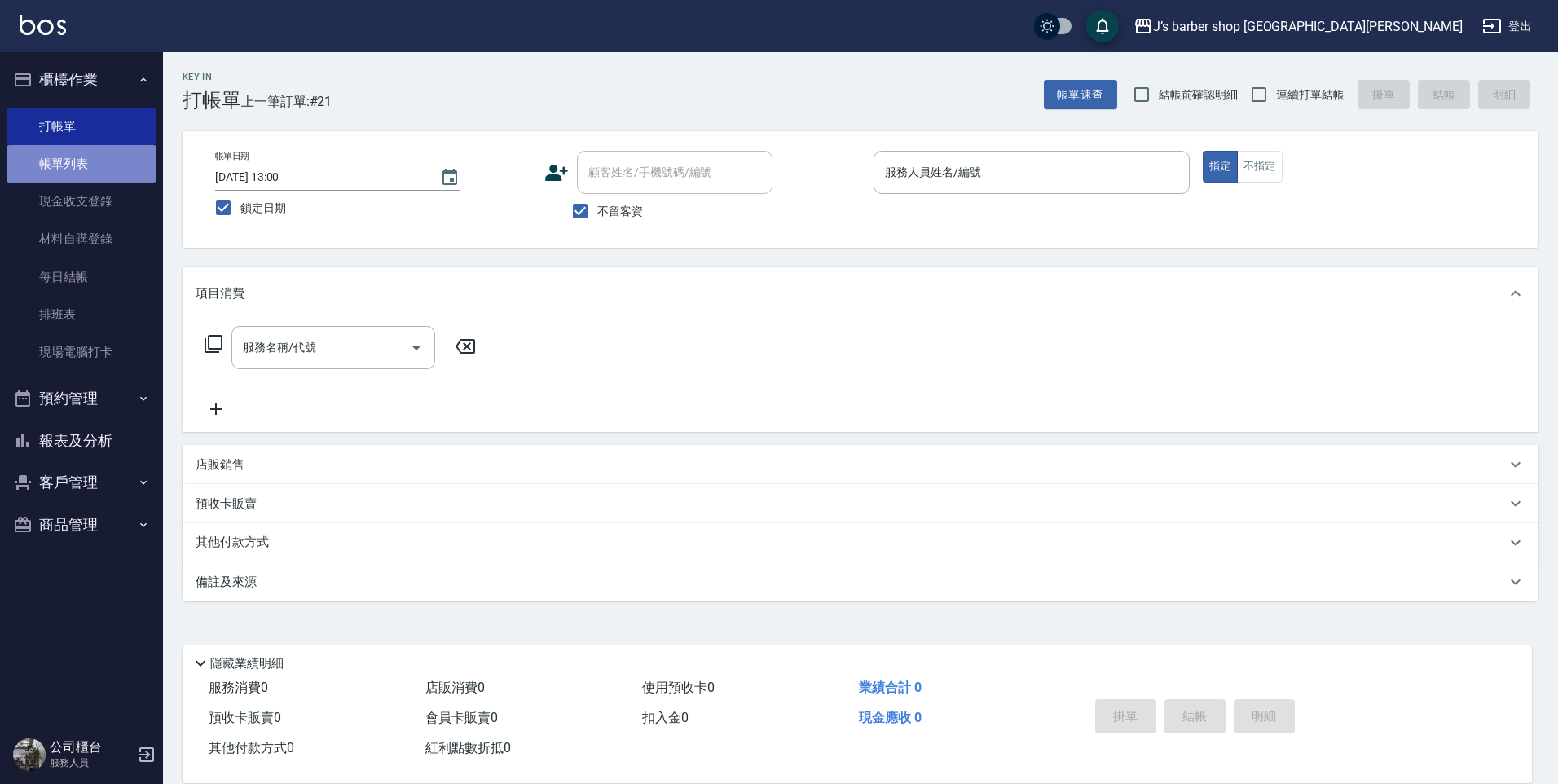
click at [57, 168] on link "帳單列表" at bounding box center [81, 163] width 150 height 37
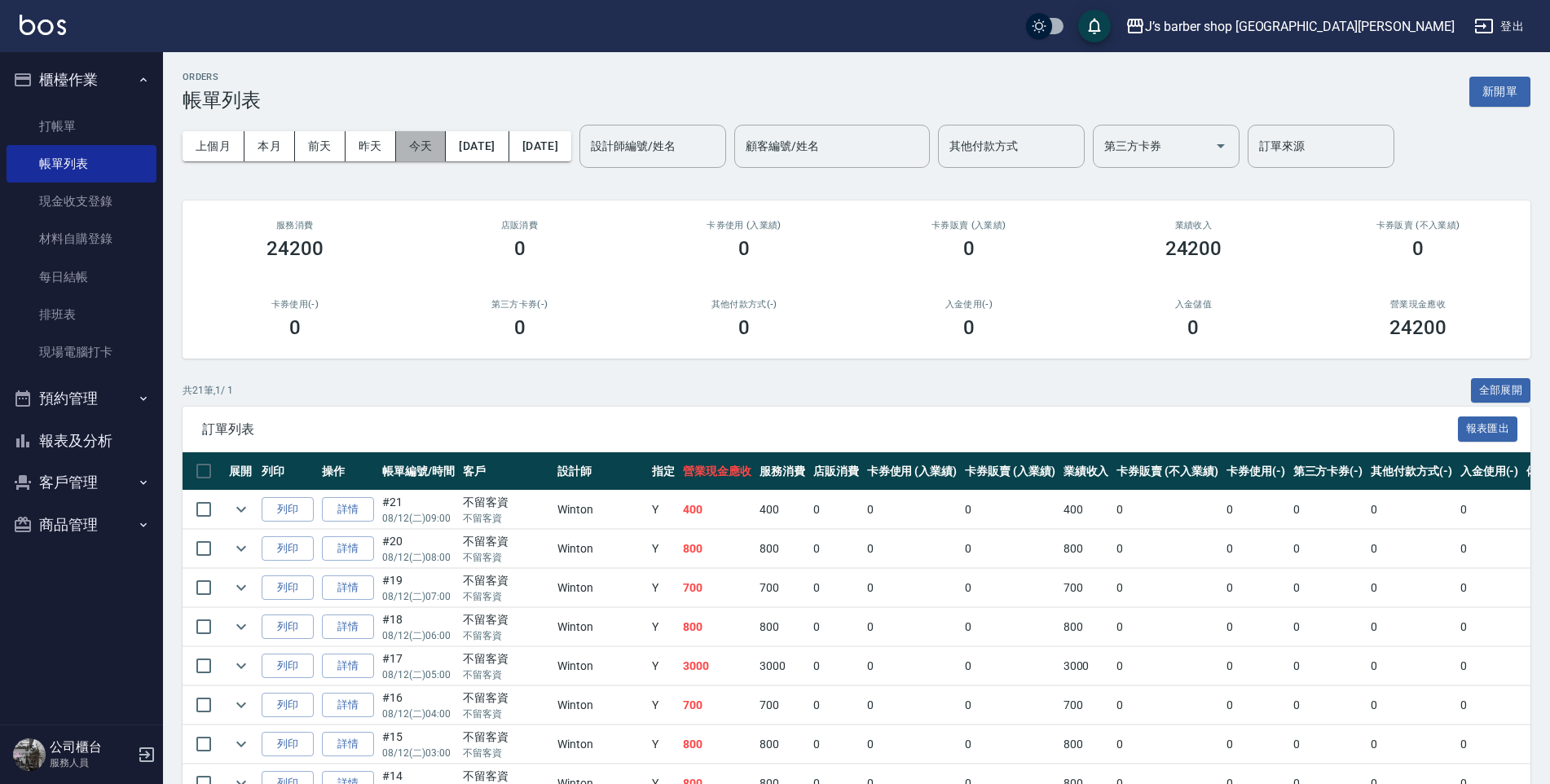
click at [398, 138] on button "今天" at bounding box center [421, 146] width 50 height 30
click at [441, 153] on button "今天" at bounding box center [421, 146] width 50 height 30
click at [719, 151] on input "設計師編號/姓名" at bounding box center [653, 146] width 132 height 28
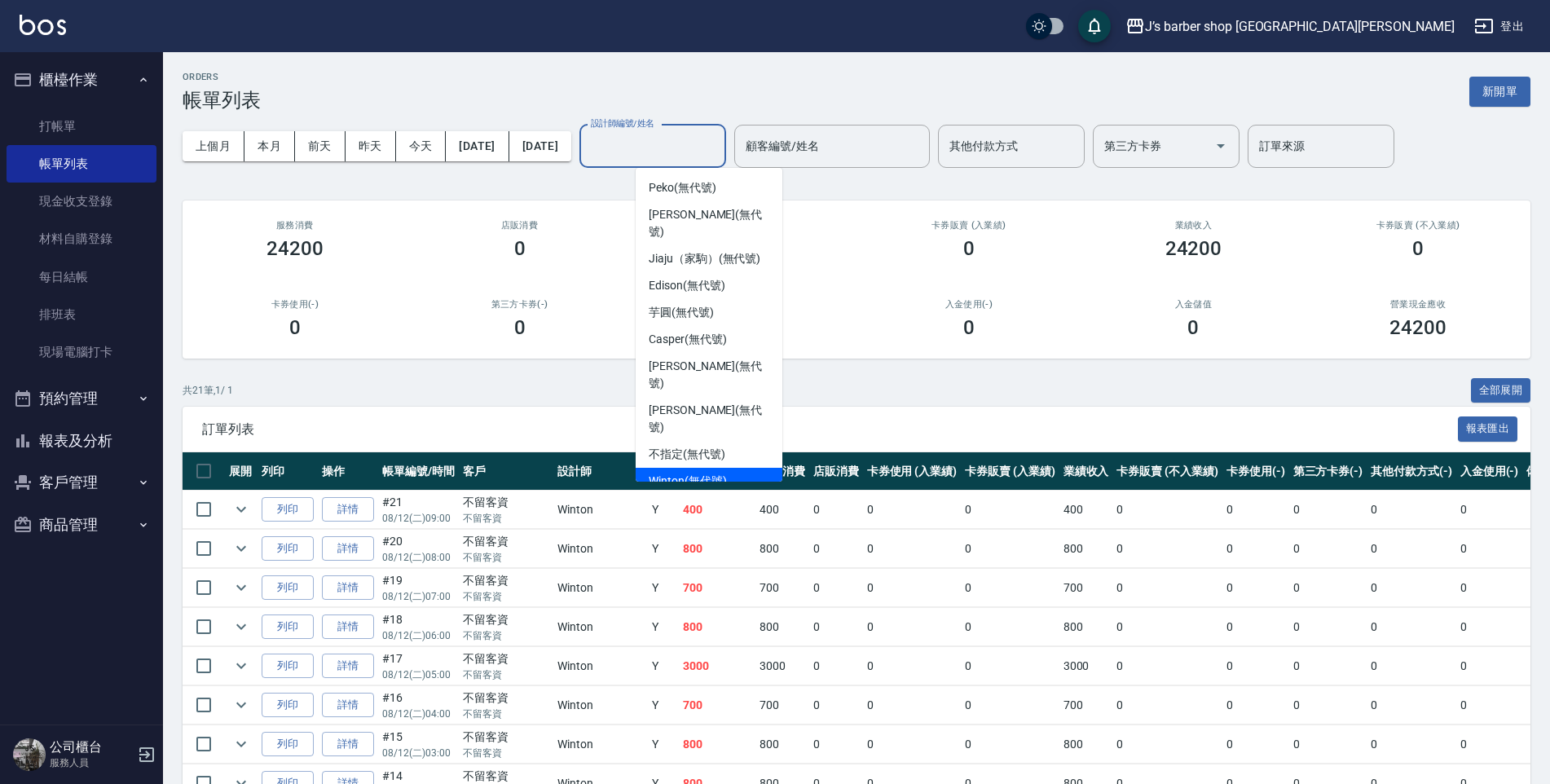
click at [682, 473] on span "Winton (無代號)" at bounding box center [687, 481] width 78 height 17
type input "Winton(無代號)"
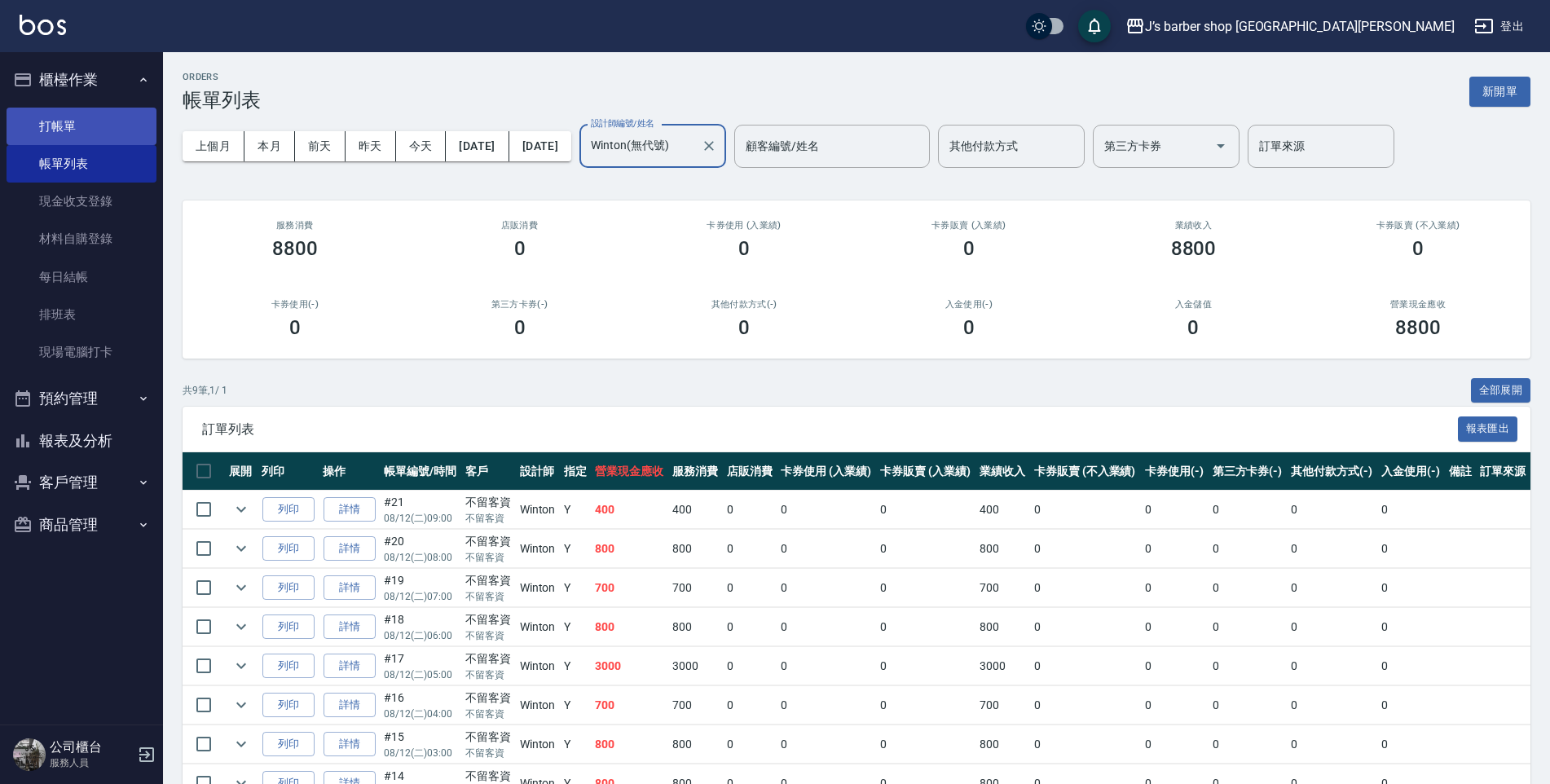
click at [98, 132] on link "打帳單" at bounding box center [81, 126] width 150 height 37
